Goal: Task Accomplishment & Management: Use online tool/utility

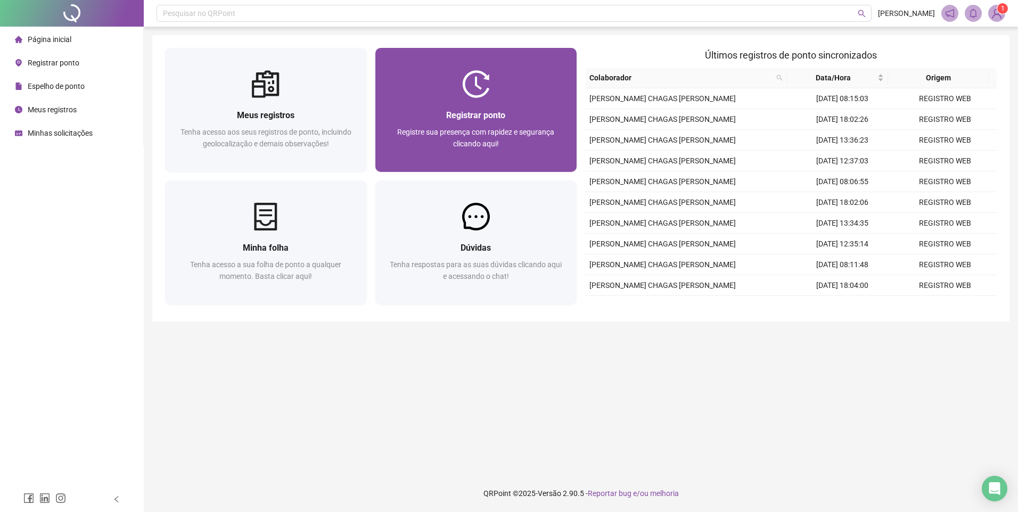
click at [500, 117] on span "Registrar ponto" at bounding box center [475, 115] width 59 height 10
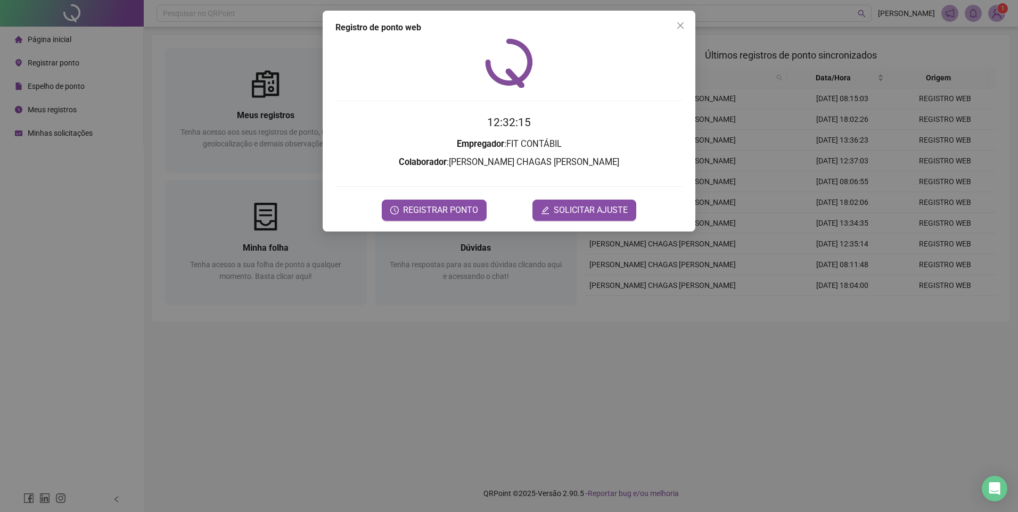
click at [512, 125] on time "12:32:15" at bounding box center [509, 122] width 44 height 13
click at [566, 148] on h3 "Empregador : FIT CONTÁBIL" at bounding box center [508, 144] width 347 height 14
click at [592, 147] on h3 "Empregador : FIT CONTÁBIL" at bounding box center [508, 144] width 347 height 14
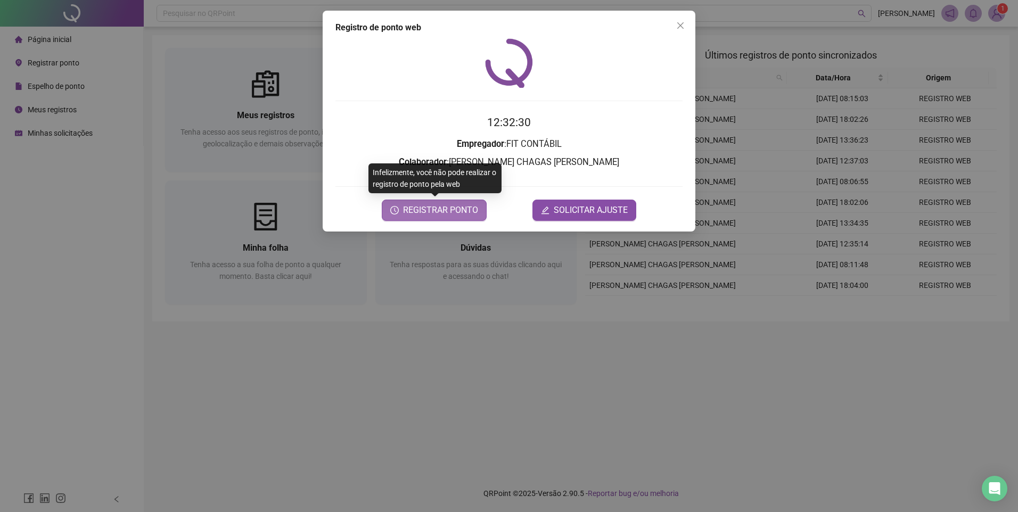
click at [420, 213] on span "REGISTRAR PONTO" at bounding box center [440, 210] width 75 height 13
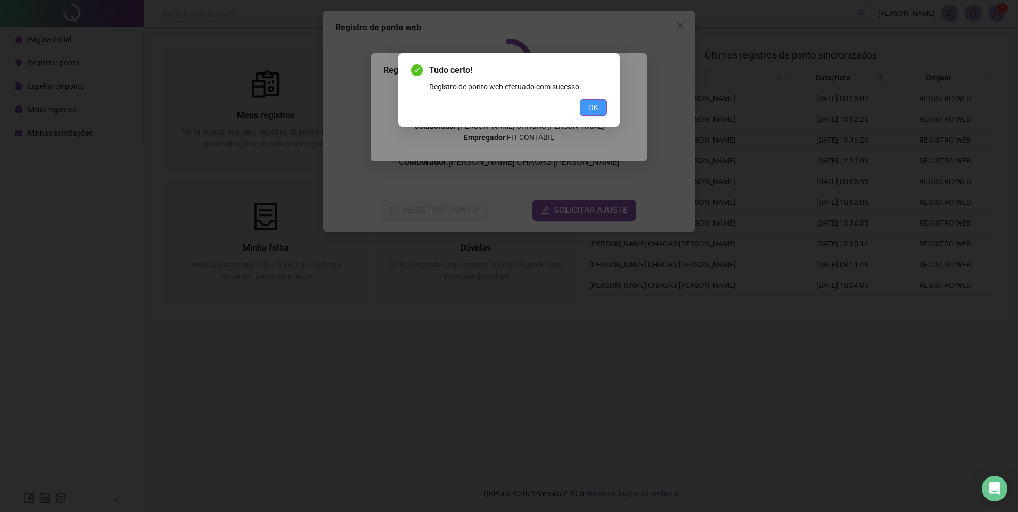
click at [603, 114] on button "OK" at bounding box center [593, 107] width 27 height 17
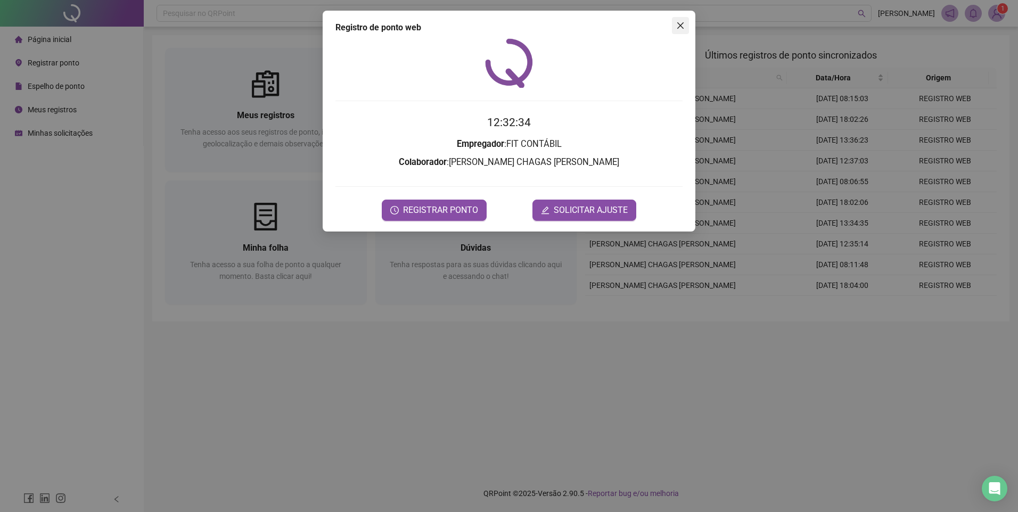
click at [684, 23] on span "Close" at bounding box center [680, 25] width 17 height 9
